Goal: Information Seeking & Learning: Check status

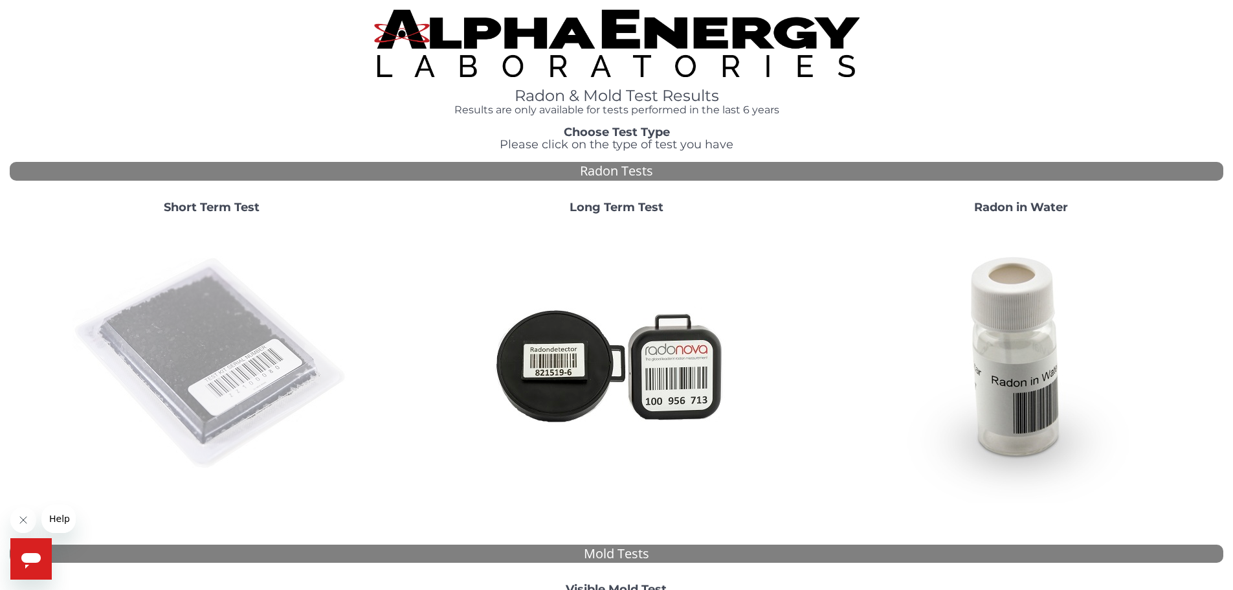
click at [188, 346] on img at bounding box center [211, 364] width 278 height 278
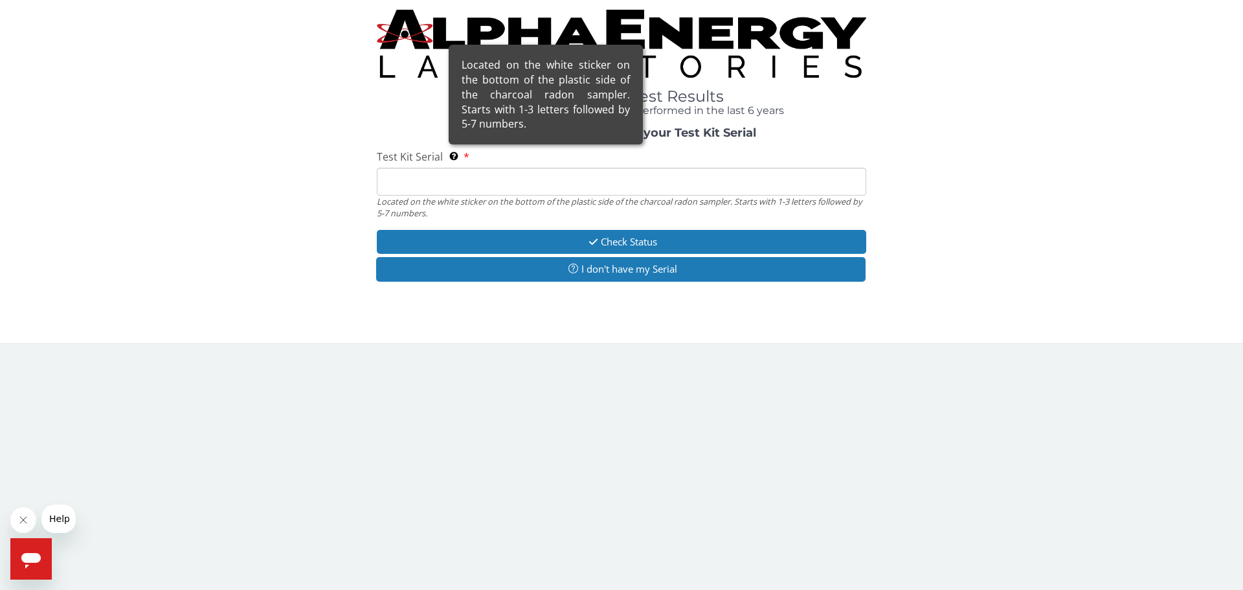
drag, startPoint x: 420, startPoint y: 179, endPoint x: 472, endPoint y: 144, distance: 62.5
click at [420, 179] on input "Test Kit Serial Located on the white sticker on the bottom of the plastic side …" at bounding box center [621, 182] width 489 height 28
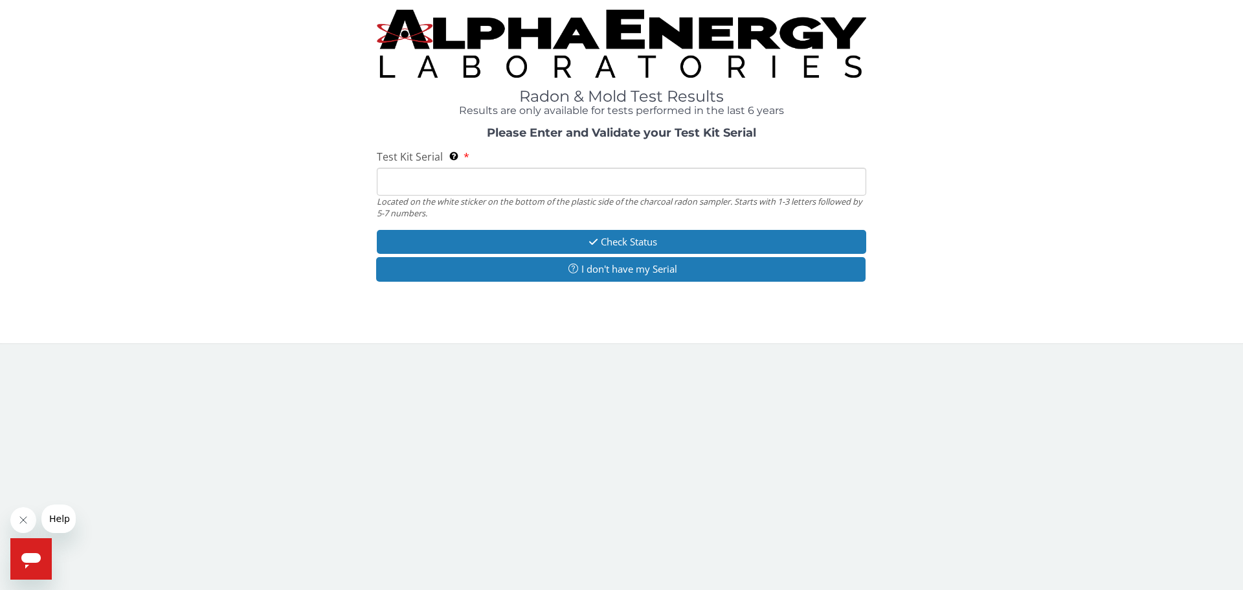
click at [420, 173] on input "Test Kit Serial Located on the white sticker on the bottom of the plastic side …" at bounding box center [621, 182] width 489 height 28
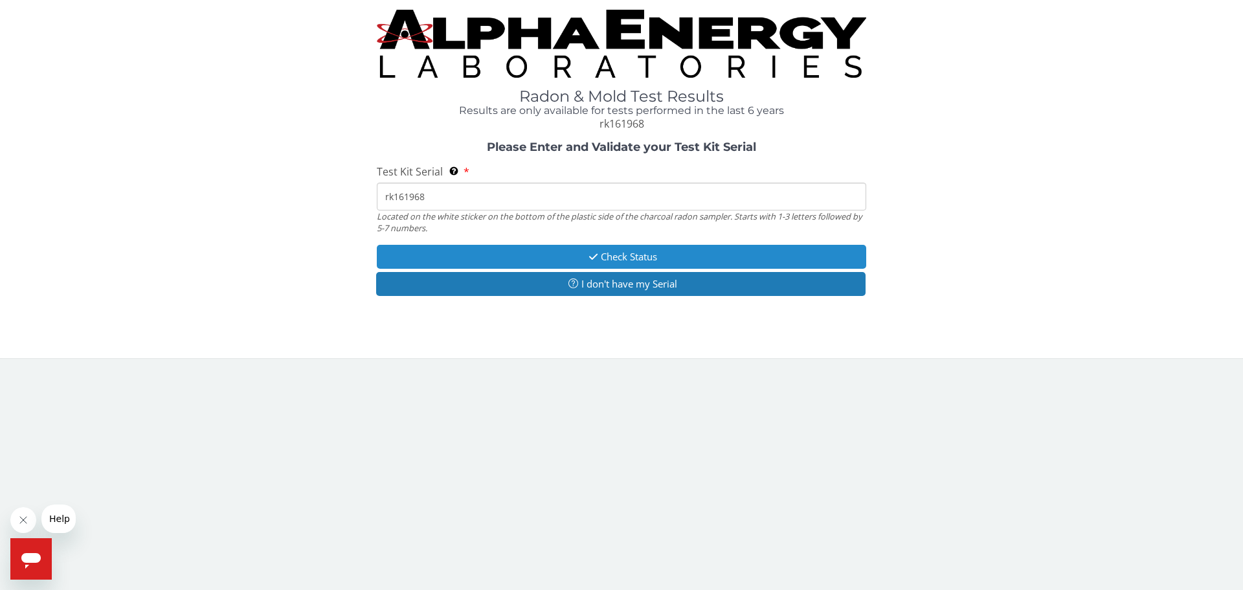
type input "rk161968"
click at [628, 253] on button "Check Status" at bounding box center [621, 257] width 489 height 24
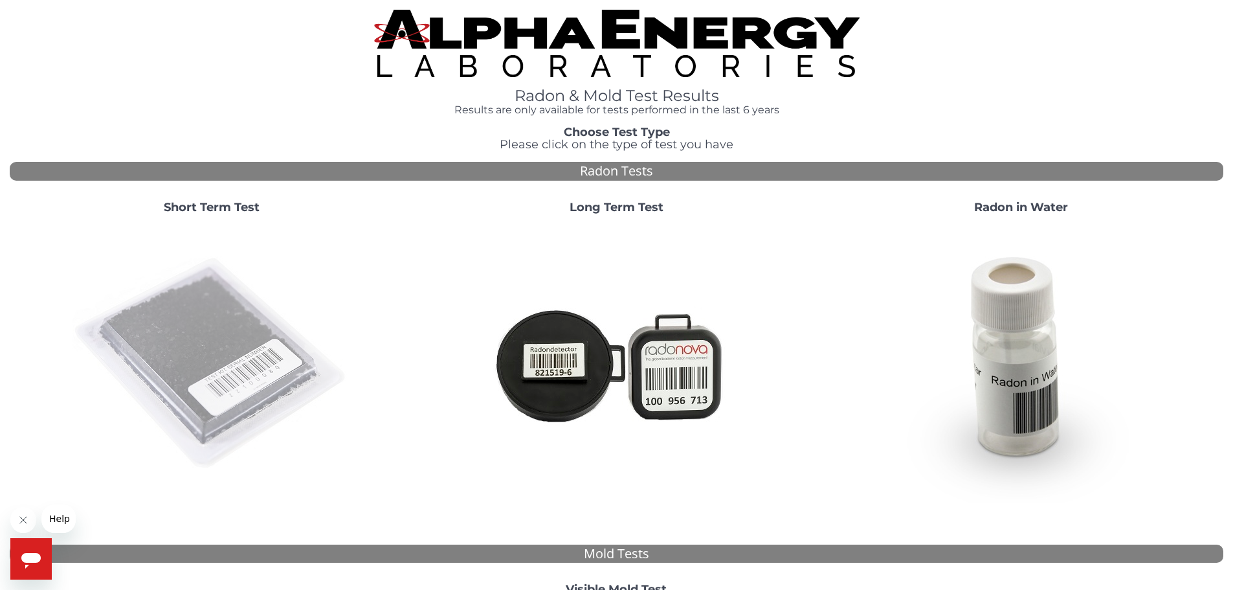
click at [209, 326] on img at bounding box center [211, 364] width 278 height 278
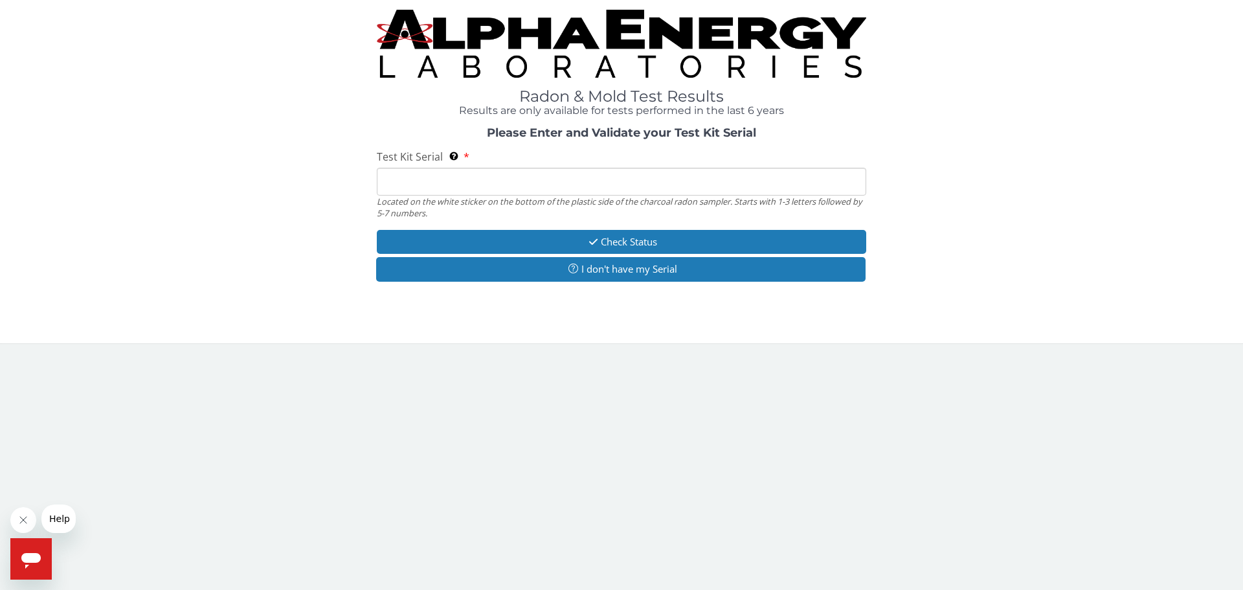
click at [434, 173] on input "Test Kit Serial Located on the white sticker on the bottom of the plastic side …" at bounding box center [621, 182] width 489 height 28
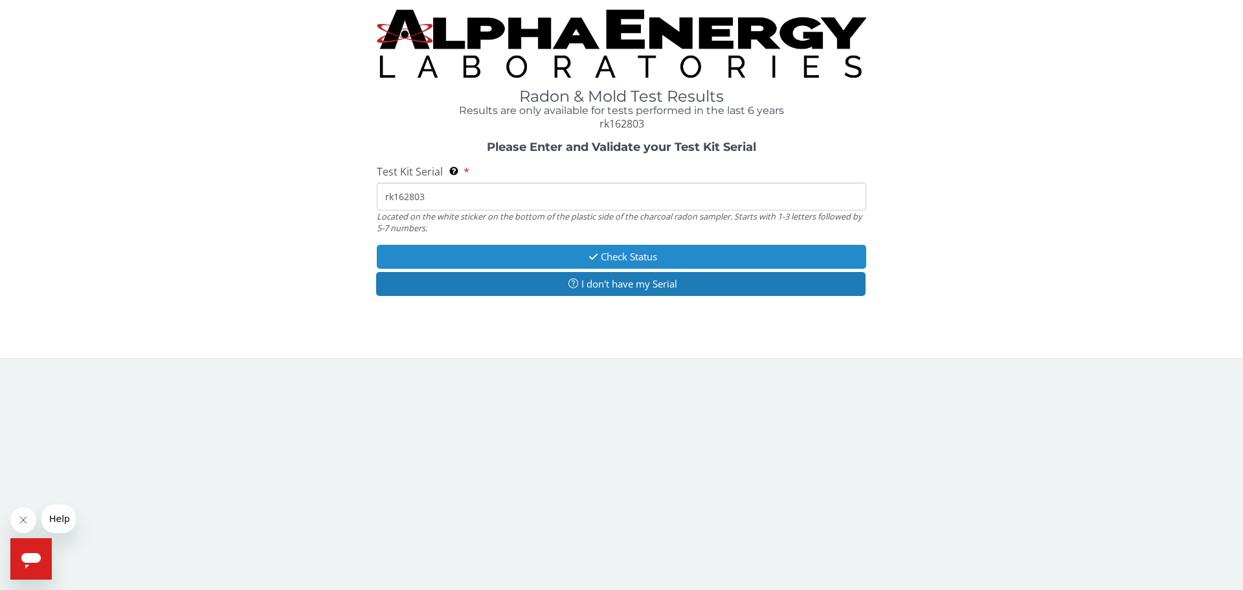
type input "rk162803"
click at [617, 252] on button "Check Status" at bounding box center [621, 257] width 489 height 24
